Goal: Task Accomplishment & Management: Use online tool/utility

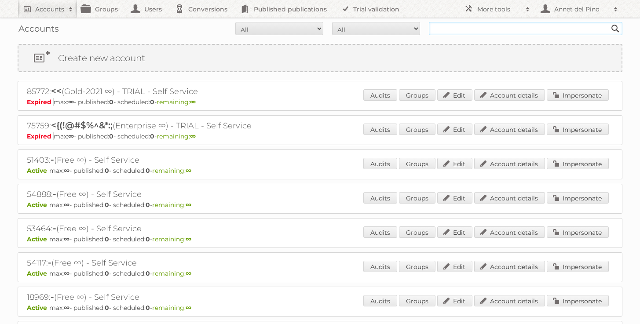
click at [465, 28] on input "text" at bounding box center [526, 28] width 194 height 13
type input "midocean"
click at [609, 22] on input "Search" at bounding box center [615, 28] width 13 height 13
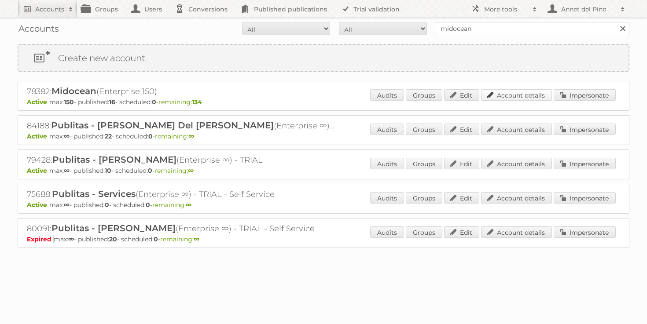
click at [512, 93] on link "Account details" at bounding box center [516, 94] width 71 height 11
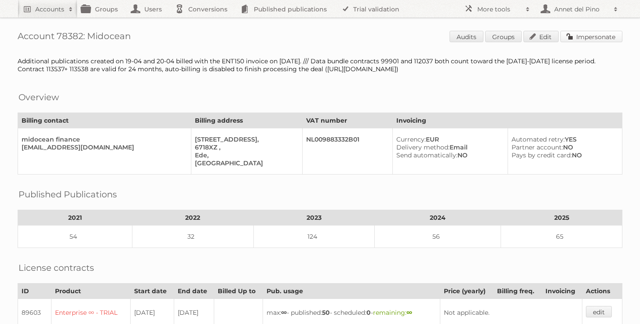
click at [597, 38] on link "Impersonate" at bounding box center [591, 36] width 62 height 11
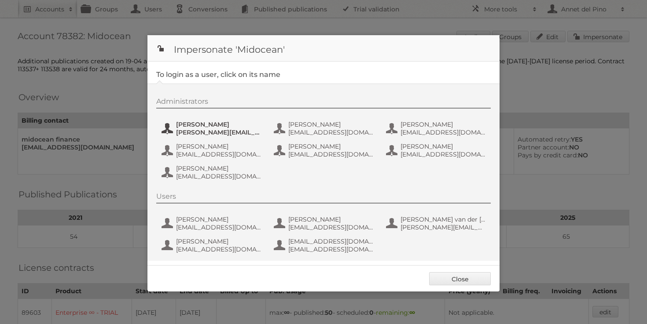
click at [183, 127] on span "Alfonso" at bounding box center [218, 125] width 85 height 8
